Goal: Task Accomplishment & Management: Manage account settings

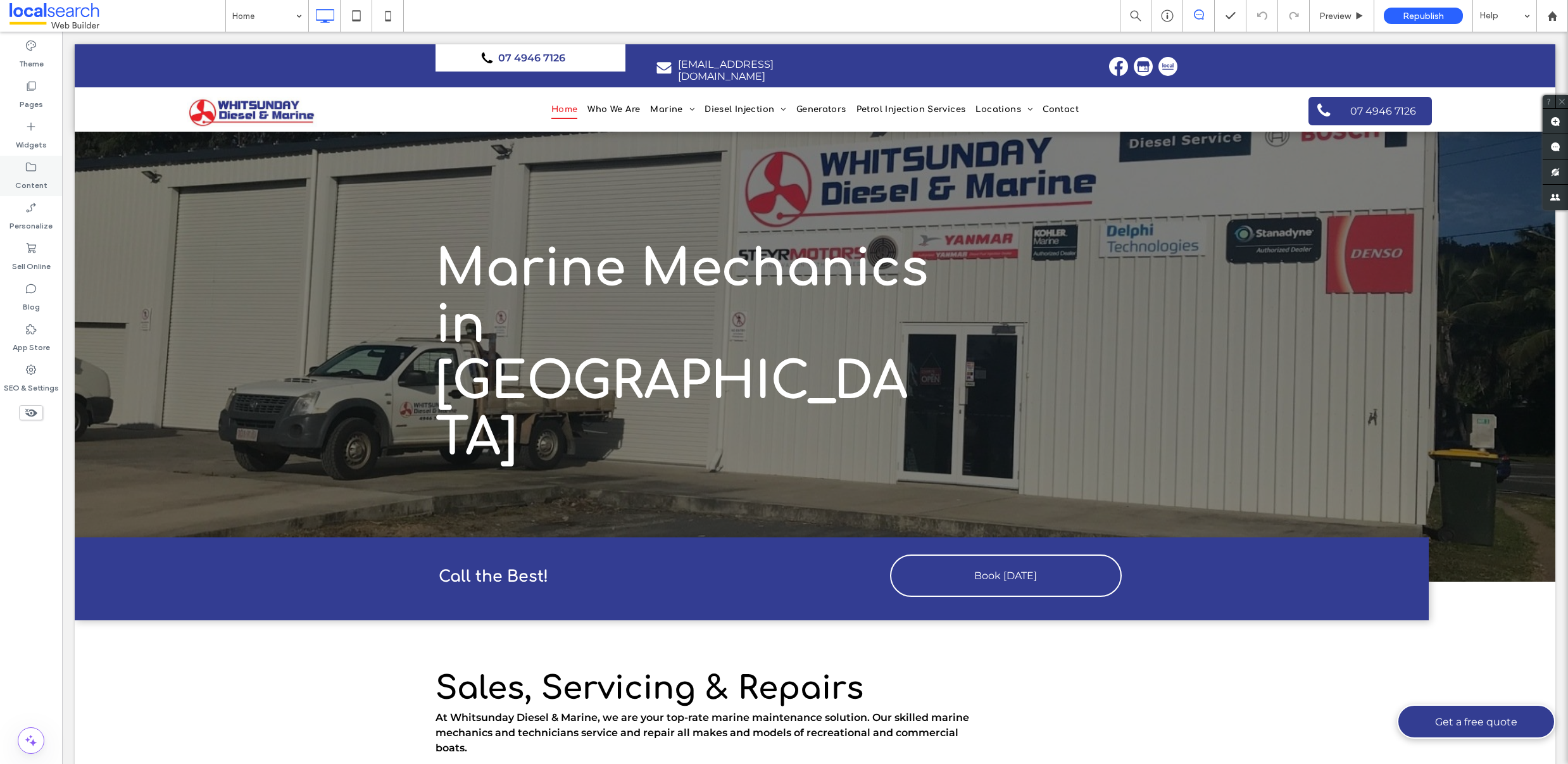
click at [17, 180] on label "Content" at bounding box center [31, 182] width 33 height 18
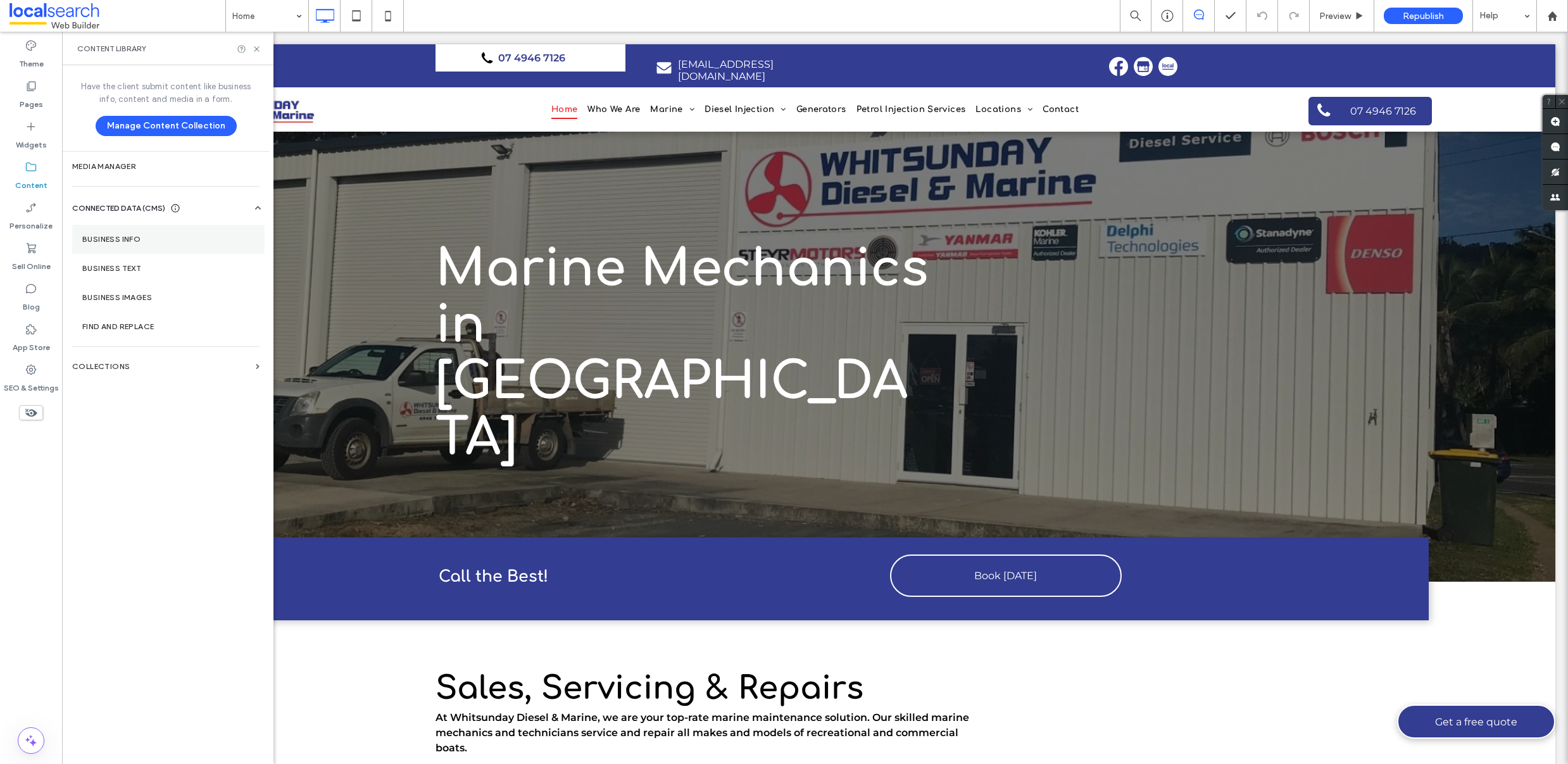
click at [110, 243] on label "Business Info" at bounding box center [168, 239] width 172 height 9
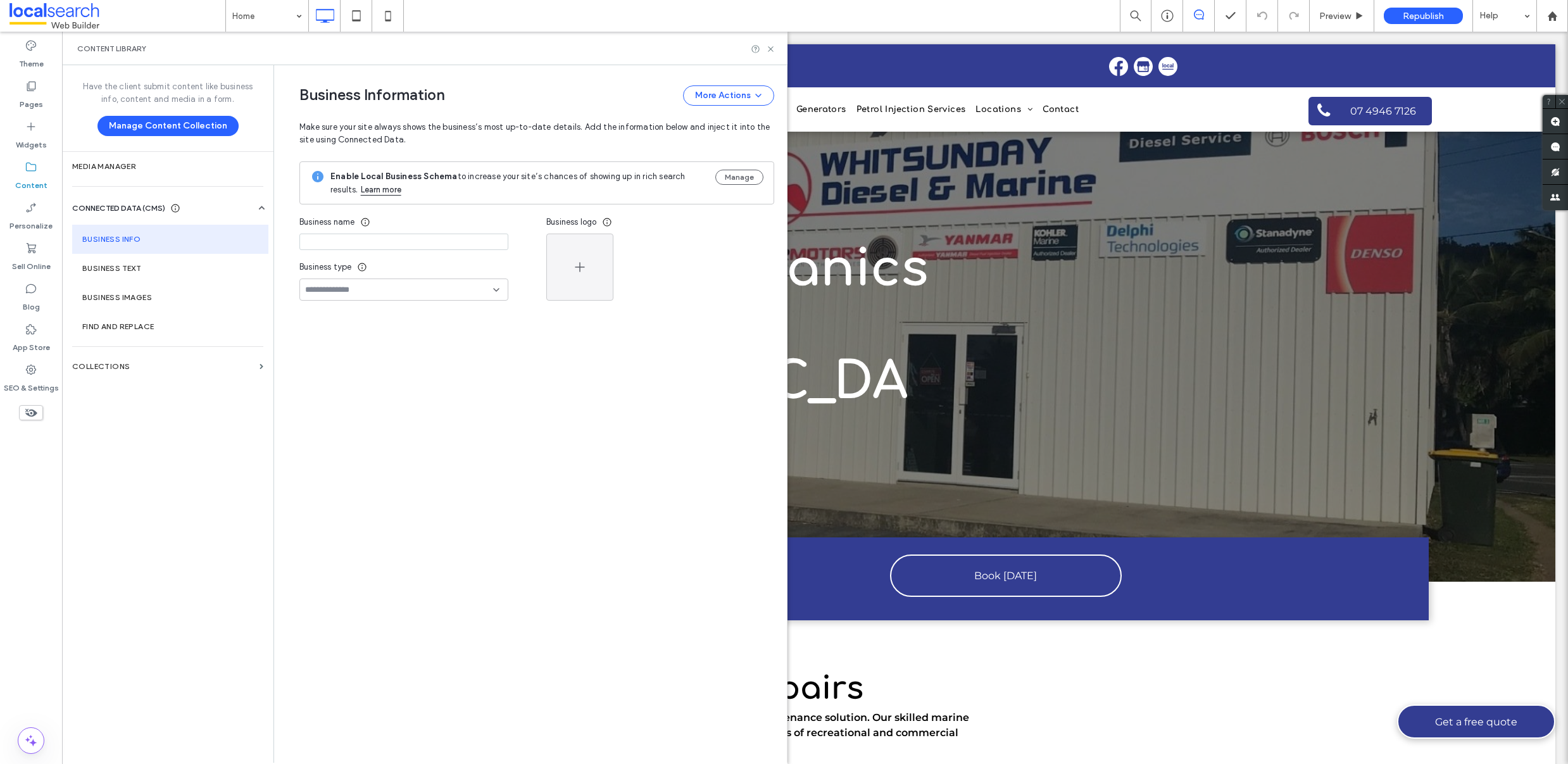
type input "**********"
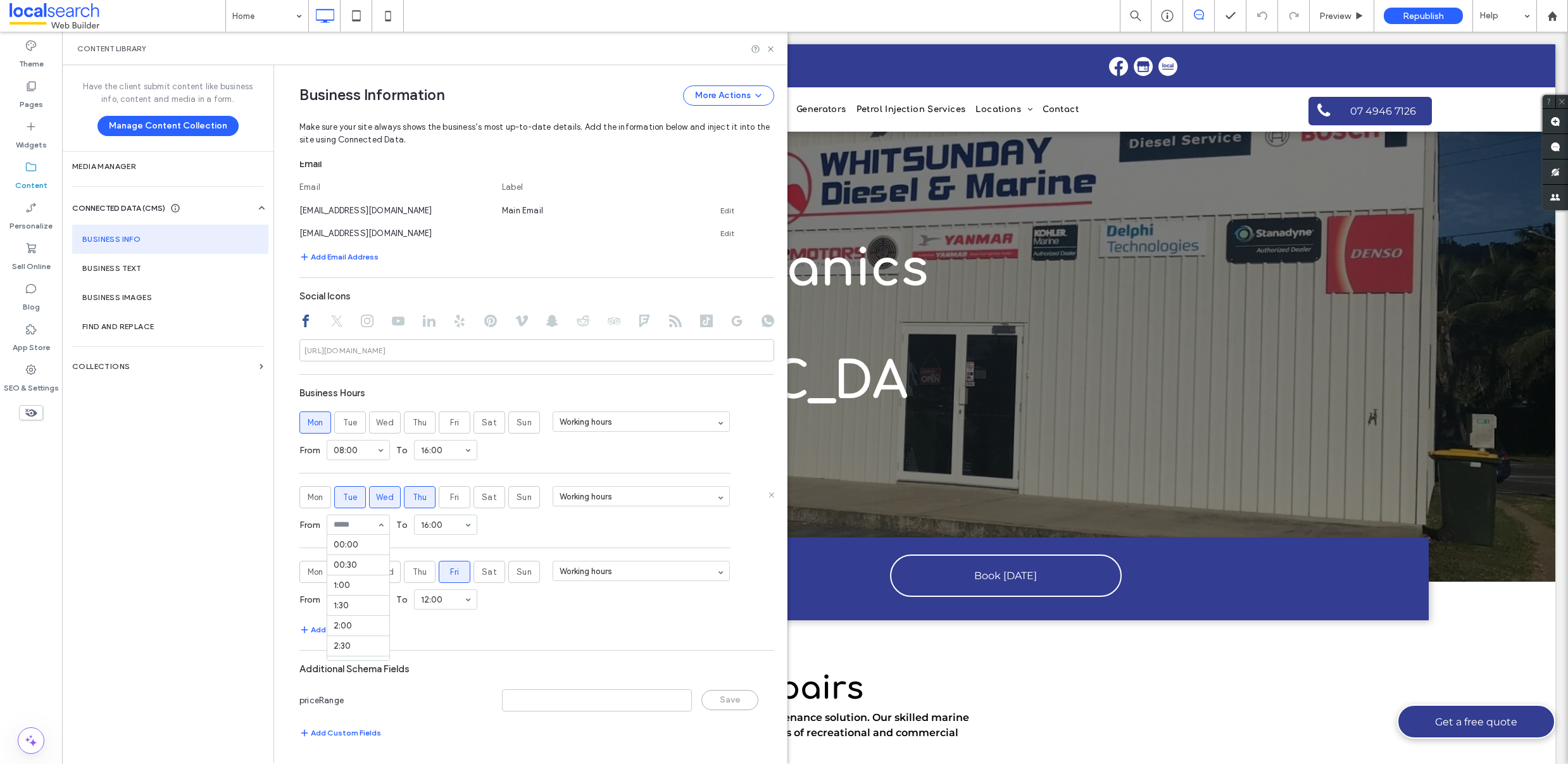
scroll to position [304, 0]
click at [290, 470] on div "**********" at bounding box center [527, 142] width 494 height 1243
click at [512, 617] on section "Business Hours Mon Tue Wed Thu Fri Sat Sun Working hours From 08:00 To 16:00 Mo…" at bounding box center [537, 509] width 475 height 256
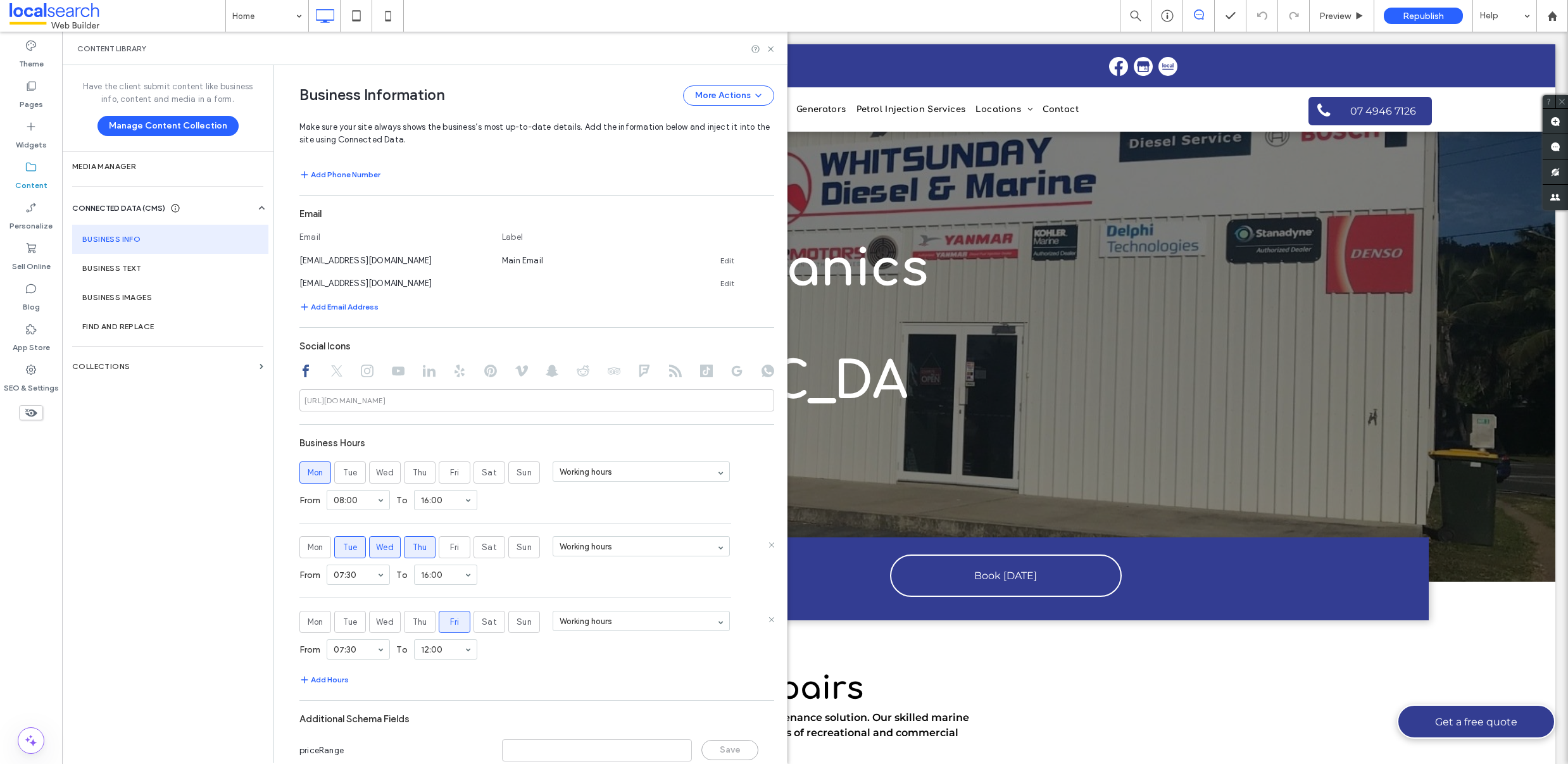
scroll to position [440, 0]
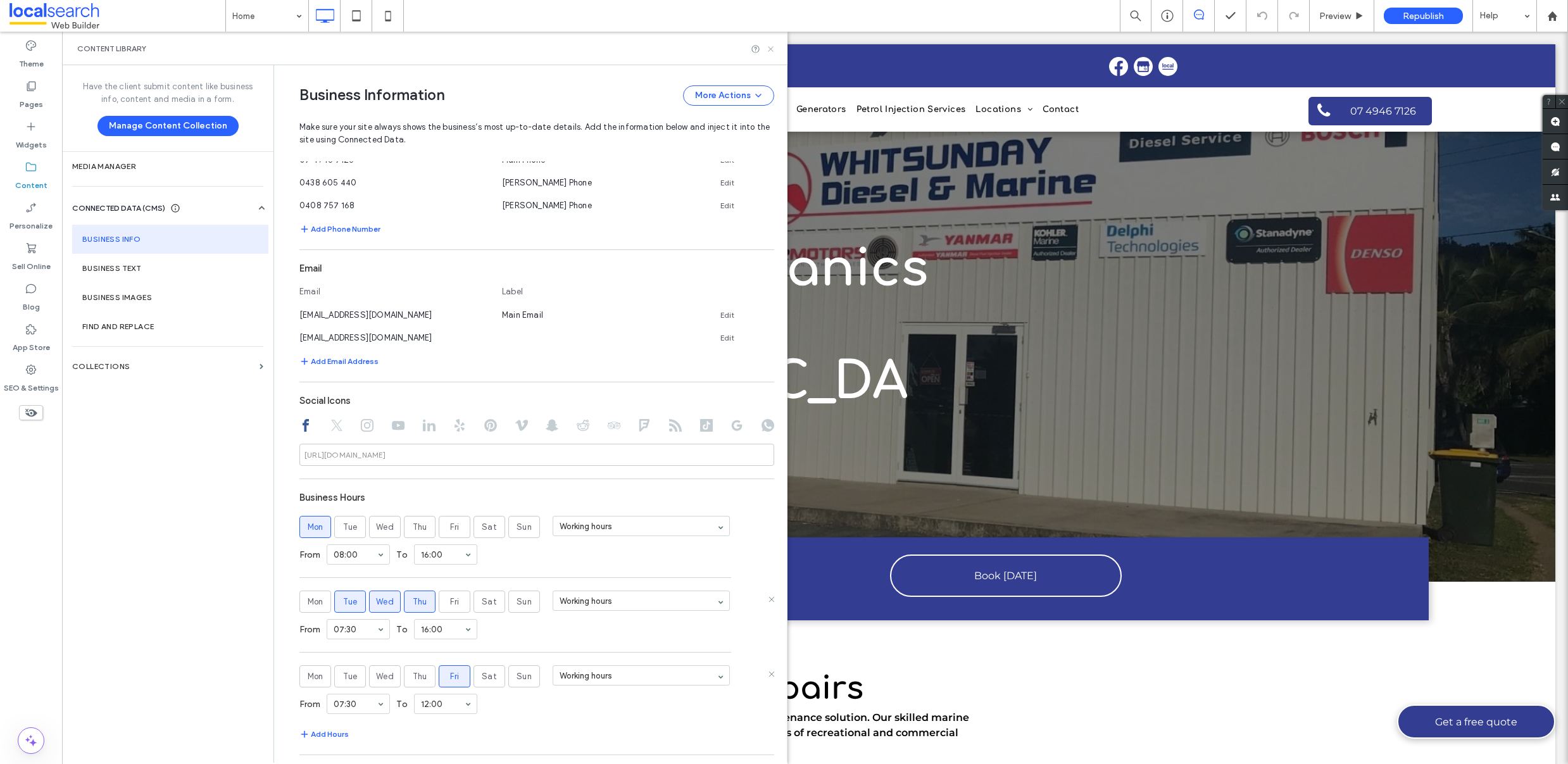
click at [772, 52] on icon at bounding box center [770, 49] width 9 height 9
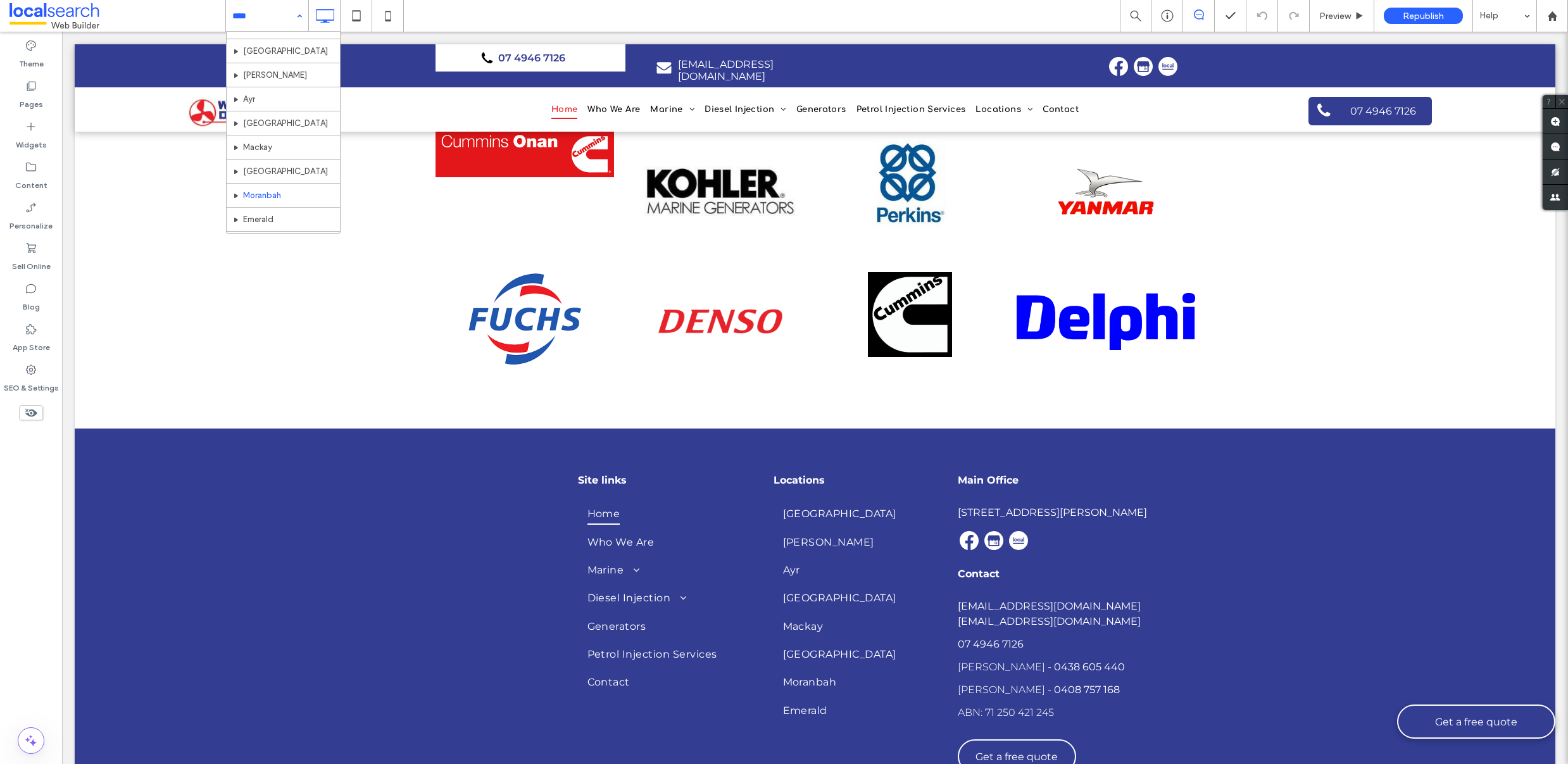
scroll to position [254, 0]
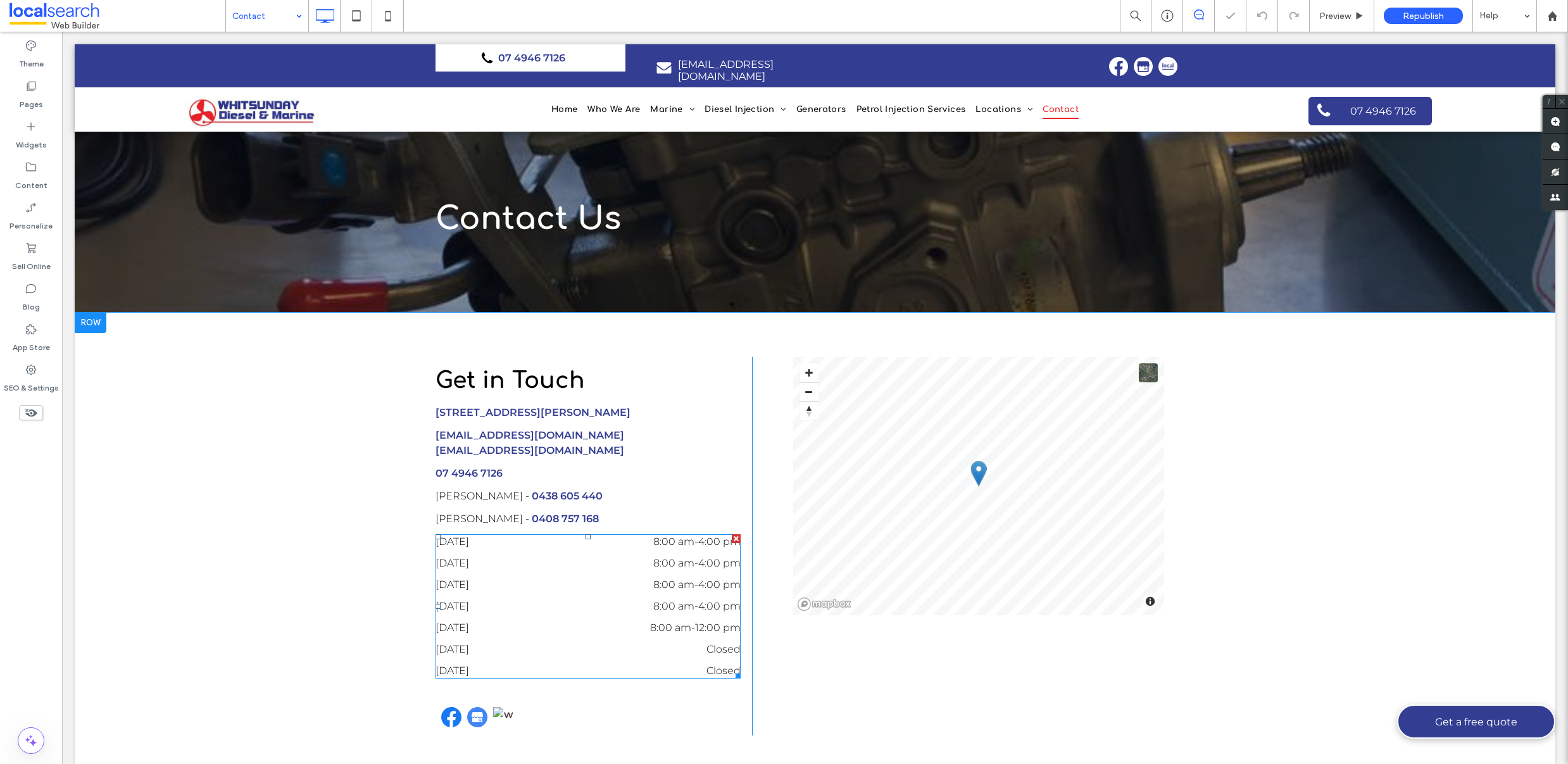
click at [689, 549] on dd "8:00 am - 4:00 pm" at bounding box center [650, 542] width 180 height 15
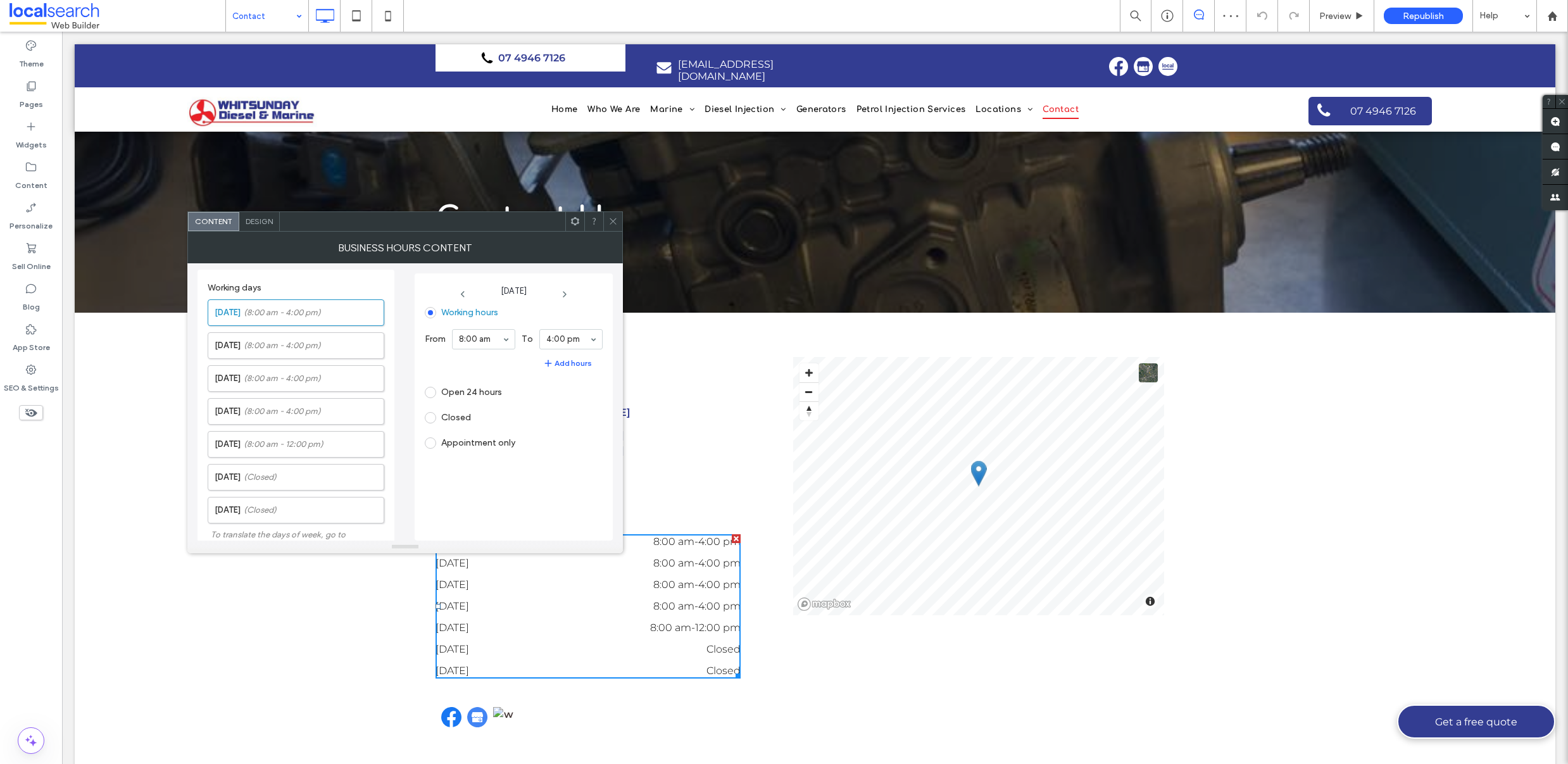
scroll to position [275, 0]
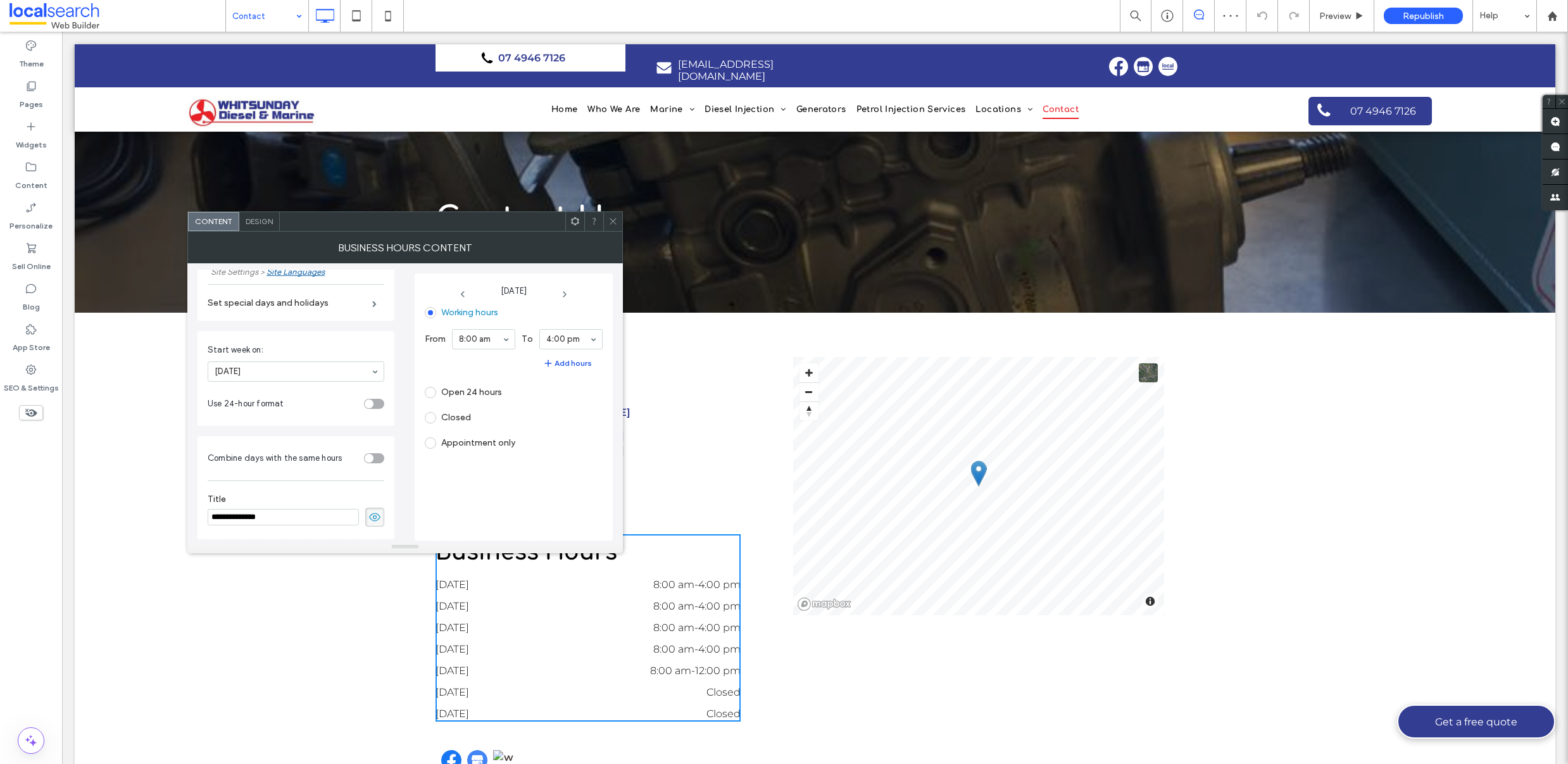
click at [553, 366] on icon "button" at bounding box center [548, 363] width 10 height 10
click at [578, 392] on div "Remove hours" at bounding box center [567, 393] width 50 height 9
click at [566, 296] on icon at bounding box center [565, 295] width 10 height 10
click at [567, 296] on icon at bounding box center [565, 295] width 10 height 10
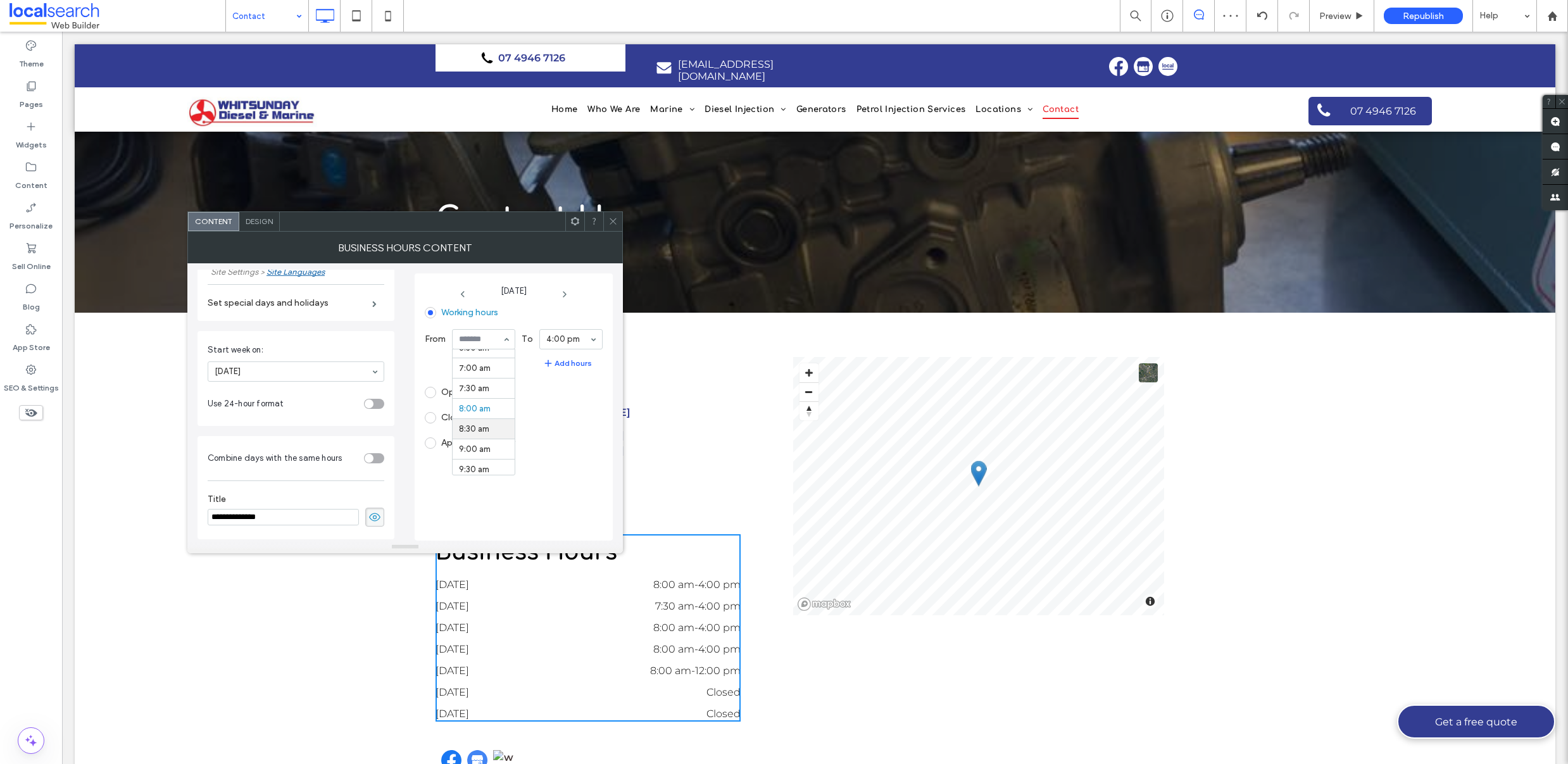
scroll to position [262, 0]
click at [570, 292] on icon at bounding box center [565, 295] width 10 height 10
click at [566, 294] on icon at bounding box center [565, 295] width 10 height 10
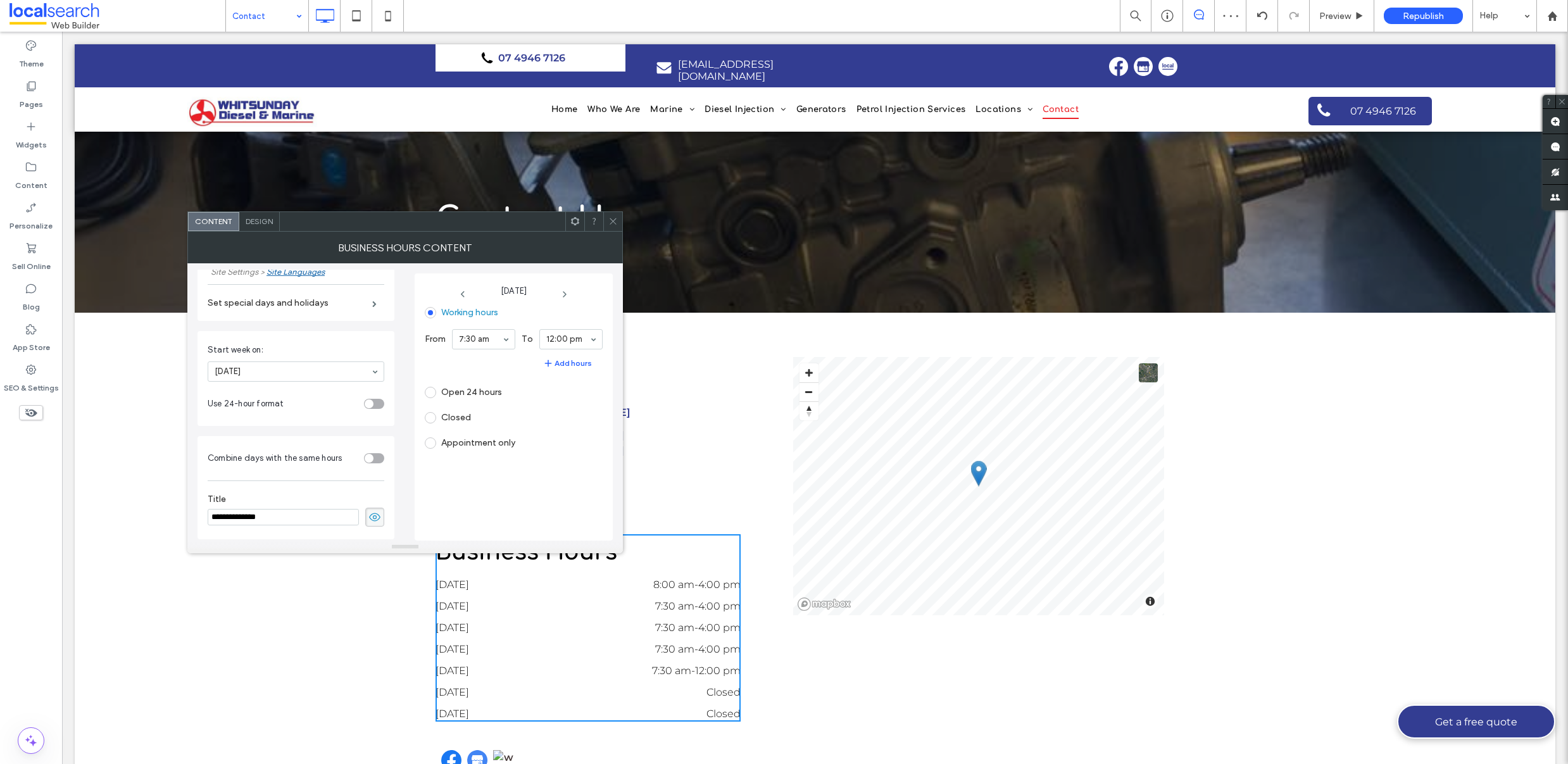
click at [616, 220] on icon at bounding box center [612, 221] width 9 height 9
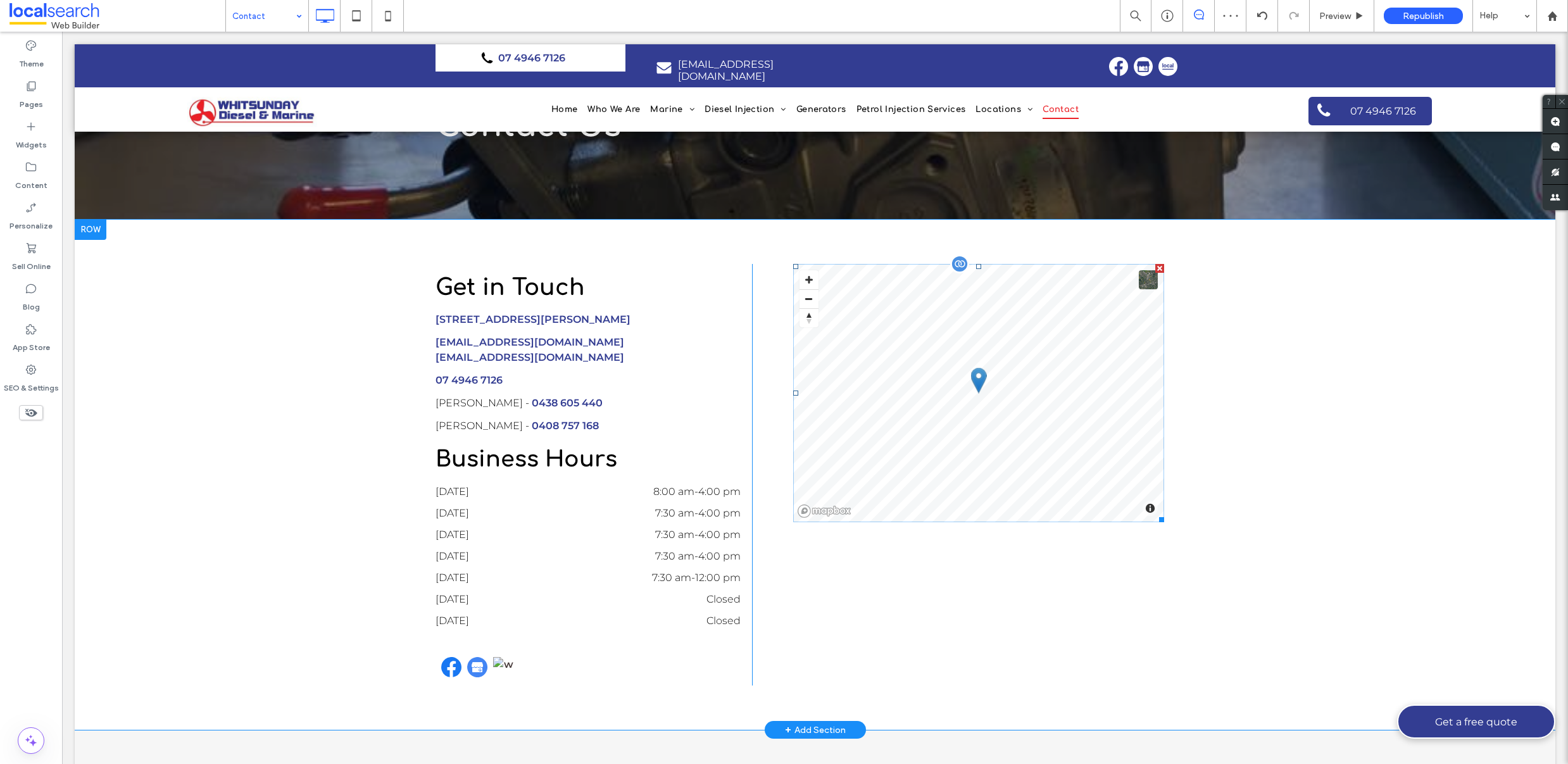
scroll to position [0, 0]
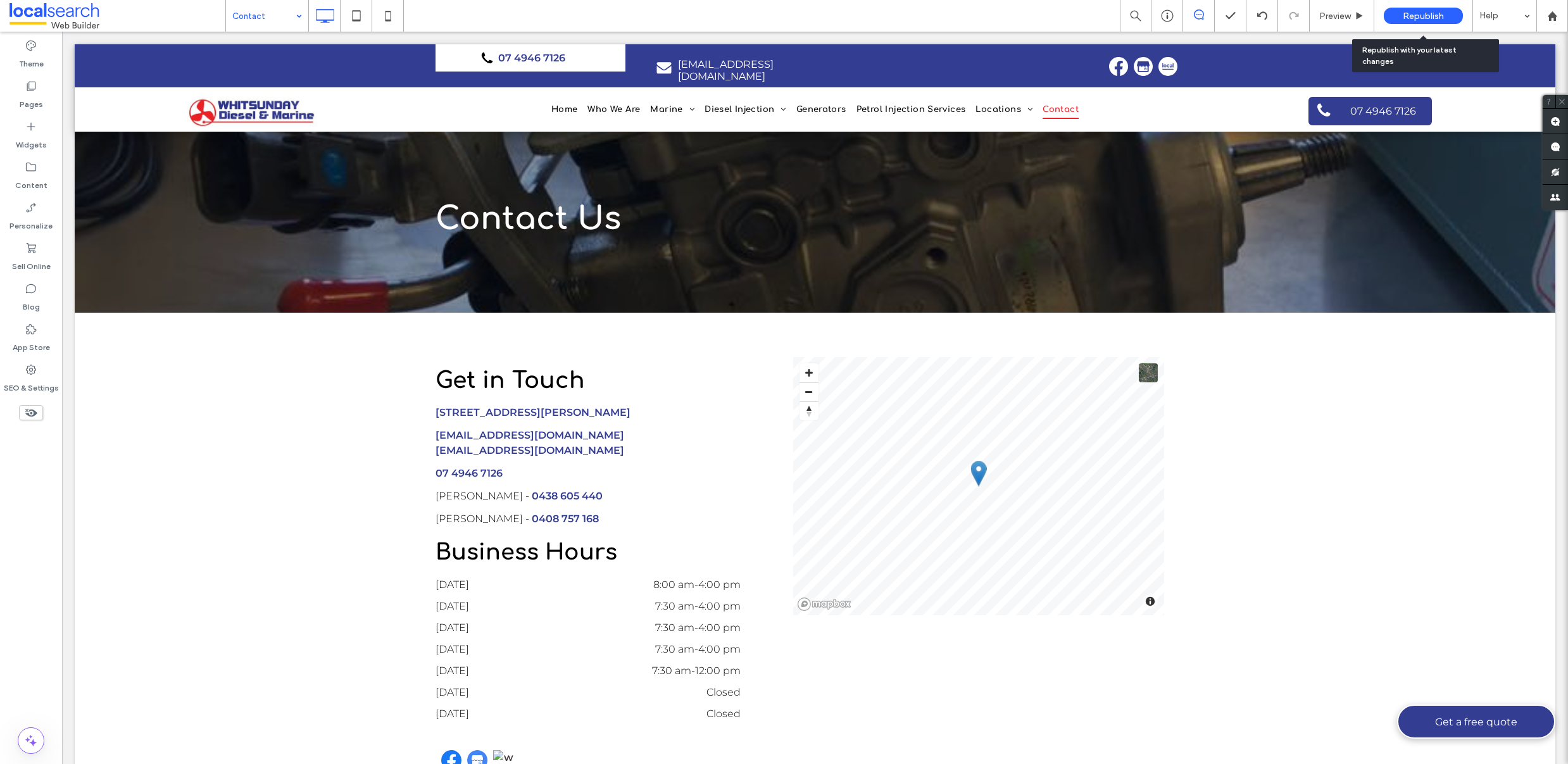
click at [1416, 17] on span "Republish" at bounding box center [1424, 16] width 41 height 11
